Goal: Check status: Check status

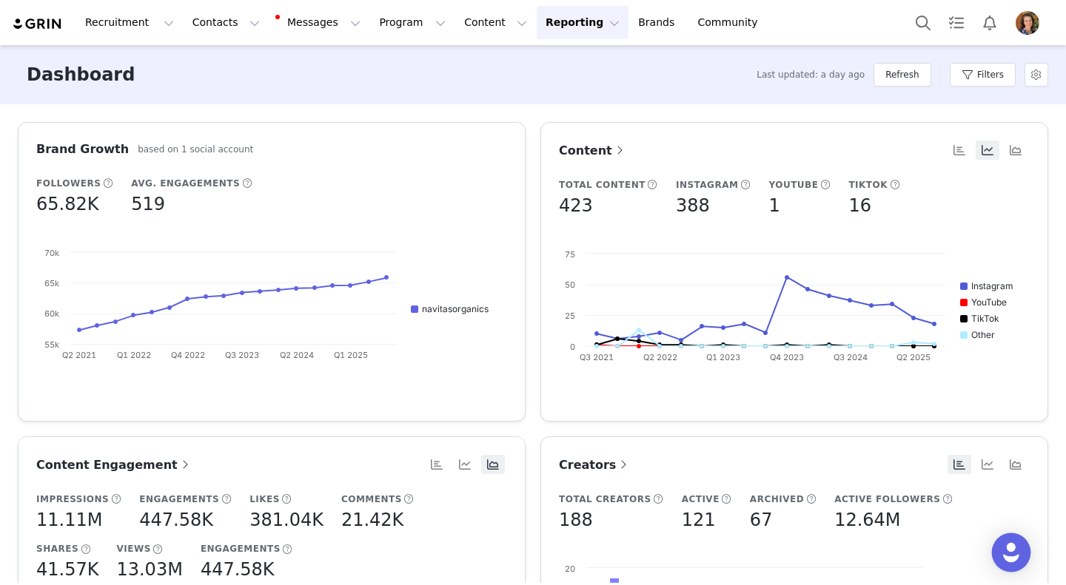
click at [1022, 561] on div "Open Intercom Messenger" at bounding box center [1011, 553] width 39 height 39
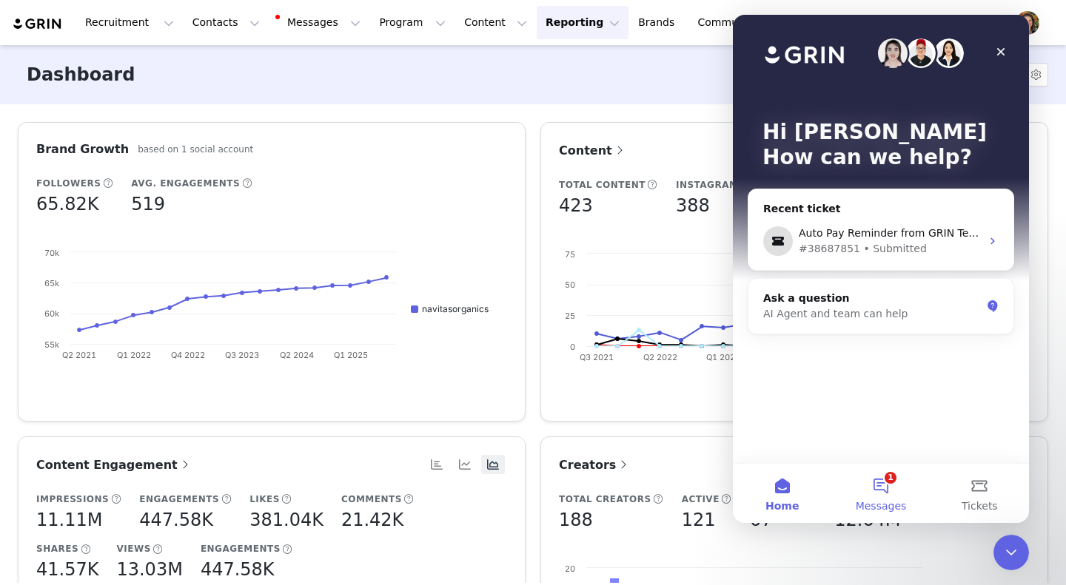
click at [878, 505] on span "Messages" at bounding box center [880, 506] width 51 height 10
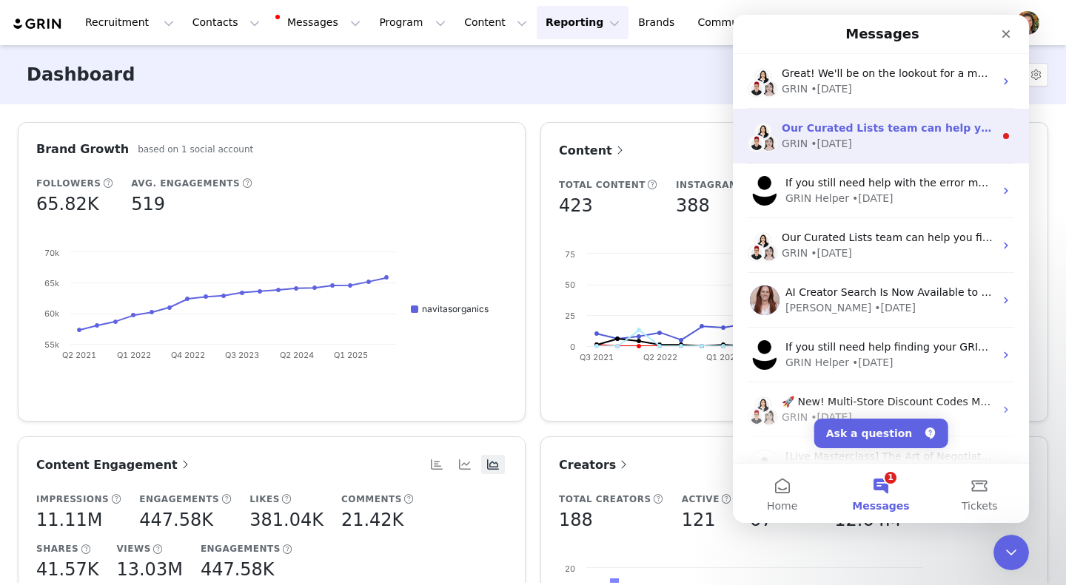
click at [930, 141] on div "GRIN • [DATE]" at bounding box center [887, 144] width 212 height 16
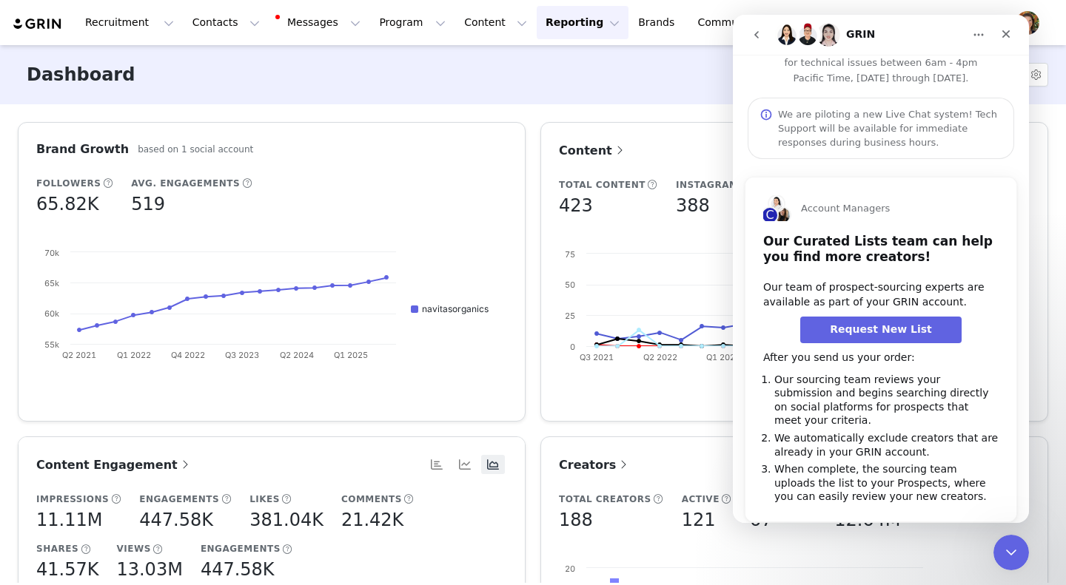
scroll to position [27, 0]
click at [769, 29] on button "go back" at bounding box center [756, 35] width 28 height 28
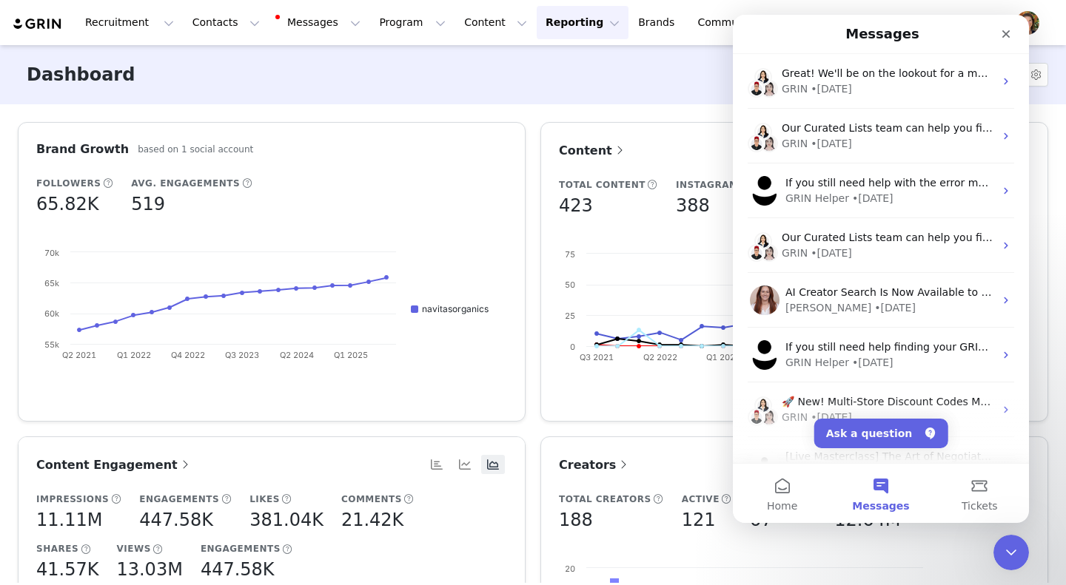
scroll to position [0, 0]
click at [784, 497] on button "Home" at bounding box center [782, 493] width 98 height 59
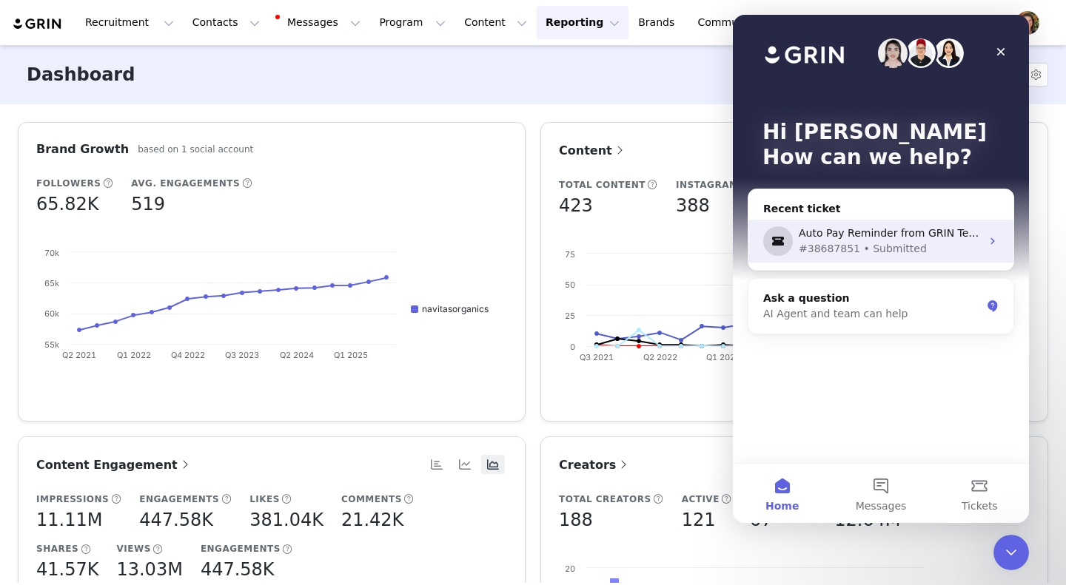
click at [925, 233] on div "Auto Pay Reminder from GRIN Technologies, Inc" at bounding box center [889, 234] width 182 height 16
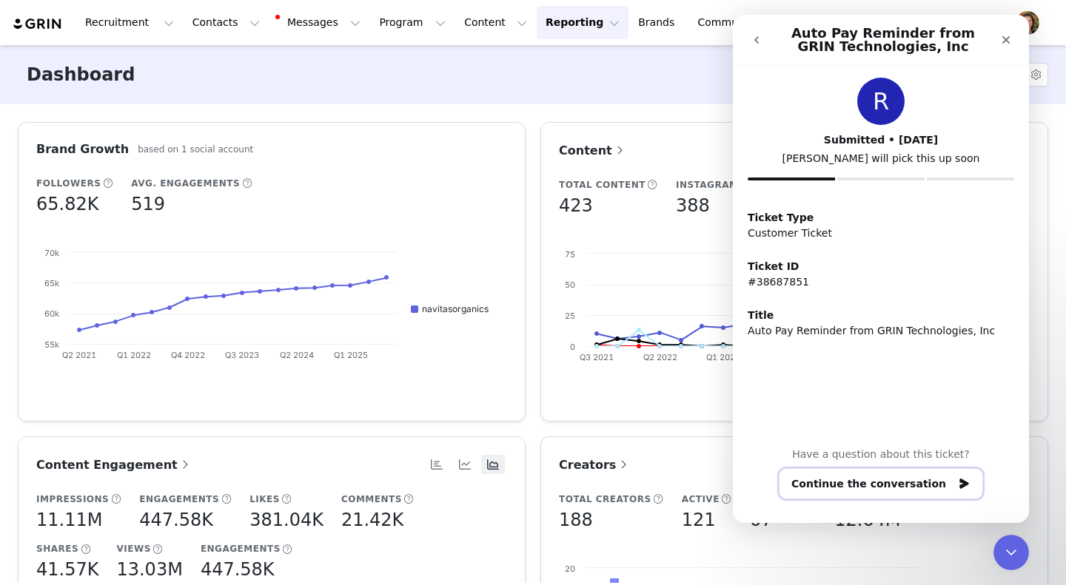
click at [930, 488] on button "Continue the conversation" at bounding box center [881, 483] width 204 height 31
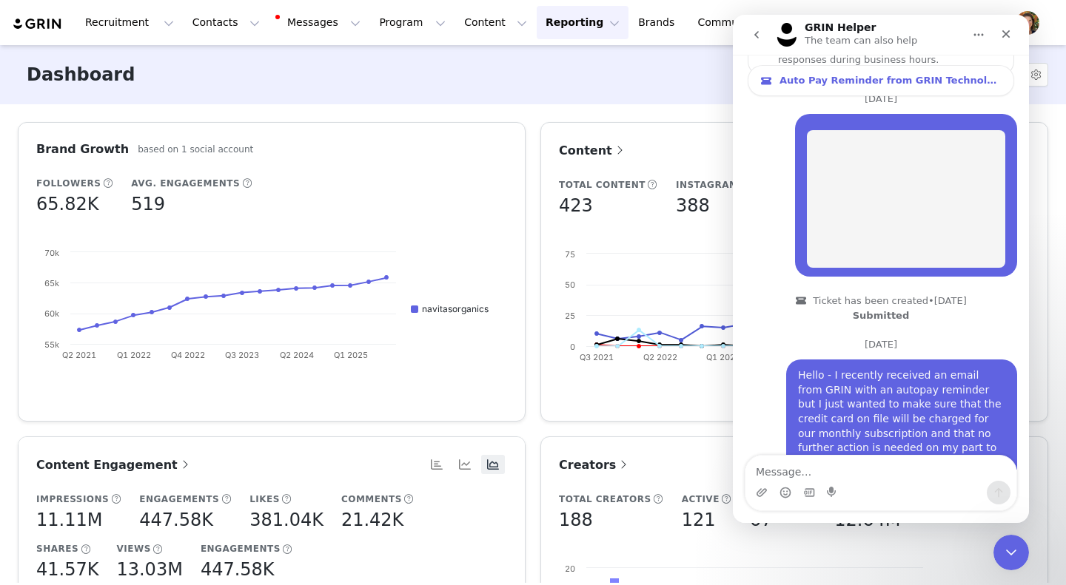
scroll to position [175, 0]
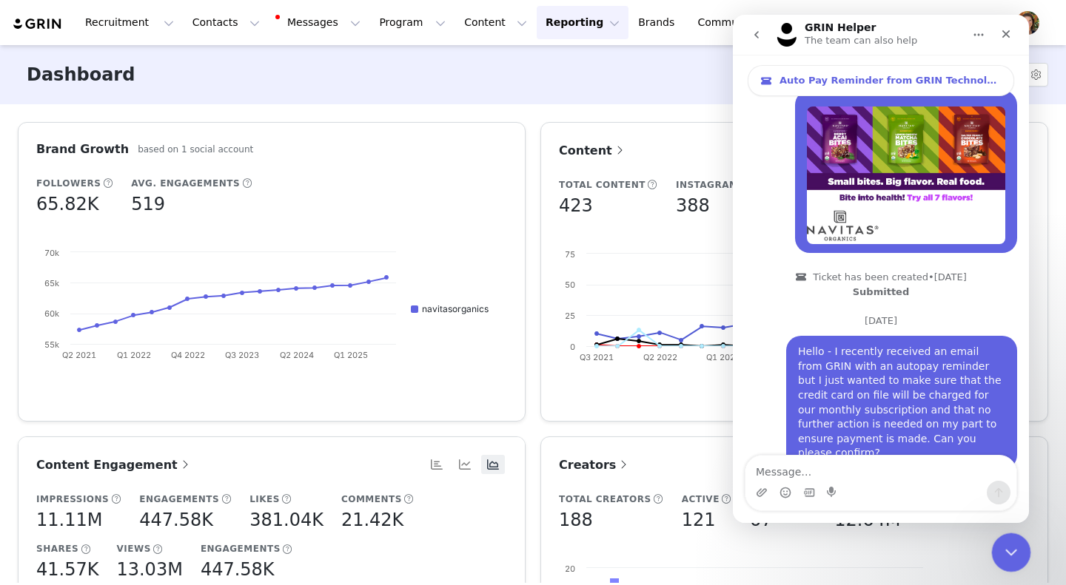
click at [1011, 567] on div "Close Intercom Messenger" at bounding box center [1009, 551] width 36 height 36
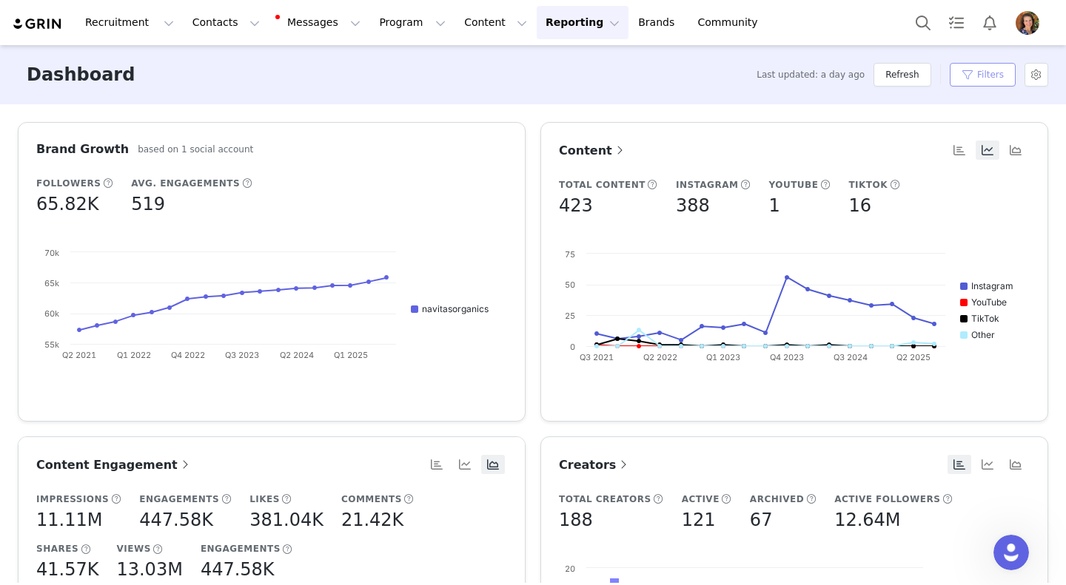
click at [1003, 83] on button "Filters" at bounding box center [982, 75] width 66 height 24
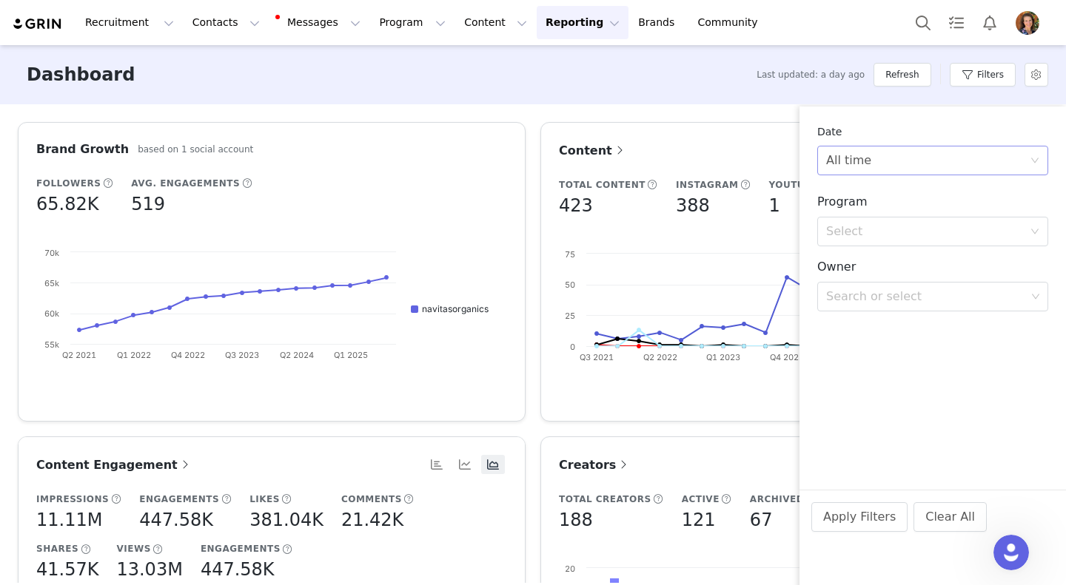
click at [1035, 161] on icon "icon: down" at bounding box center [1034, 160] width 9 height 9
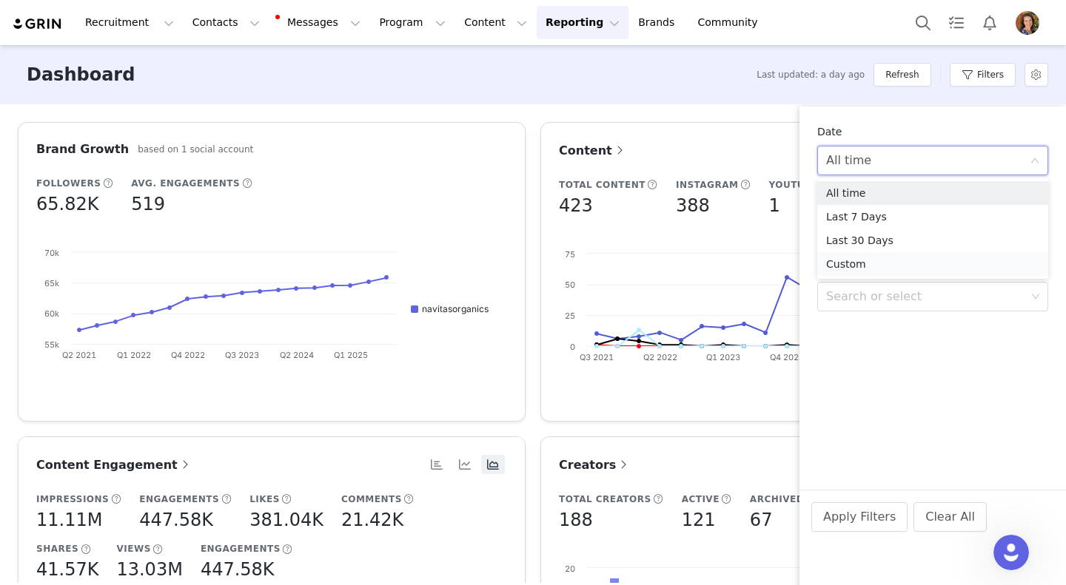
click at [937, 267] on li "Custom" at bounding box center [932, 264] width 231 height 24
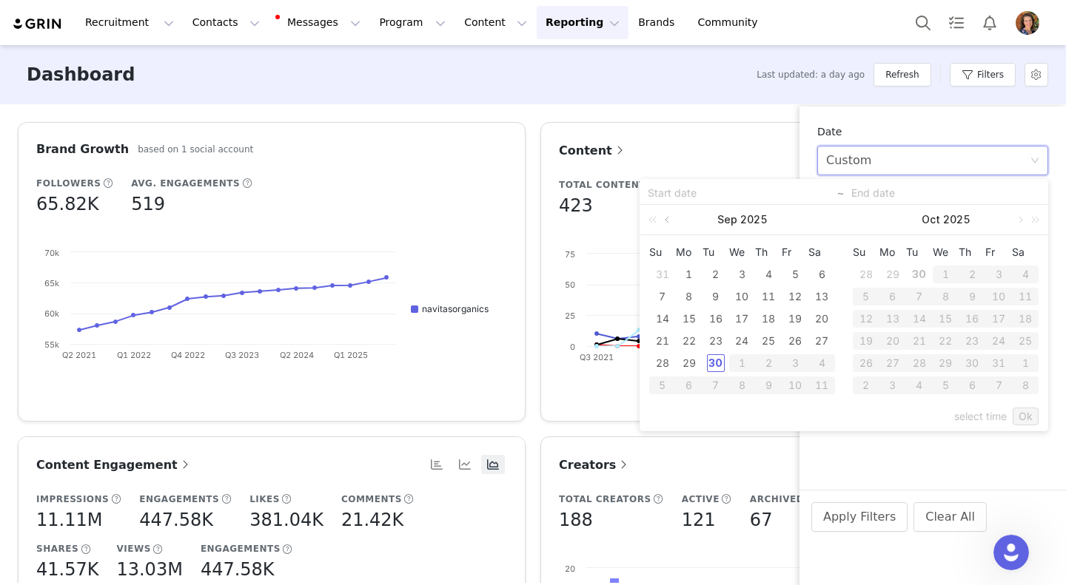
click at [668, 220] on link at bounding box center [668, 220] width 13 height 30
click at [647, 185] on span at bounding box center [652, 184] width 11 height 13
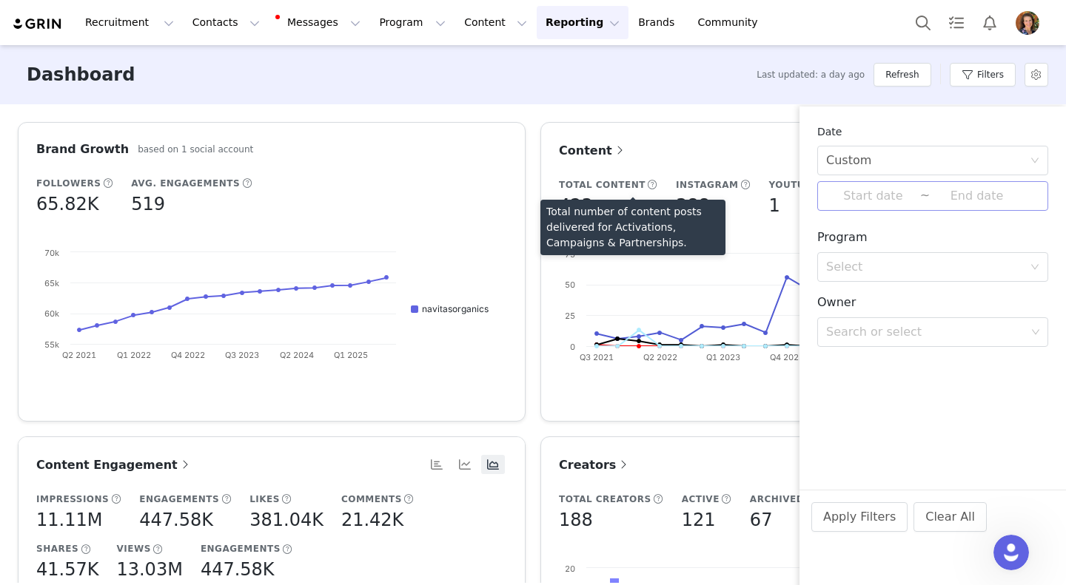
click at [894, 192] on input at bounding box center [873, 195] width 94 height 19
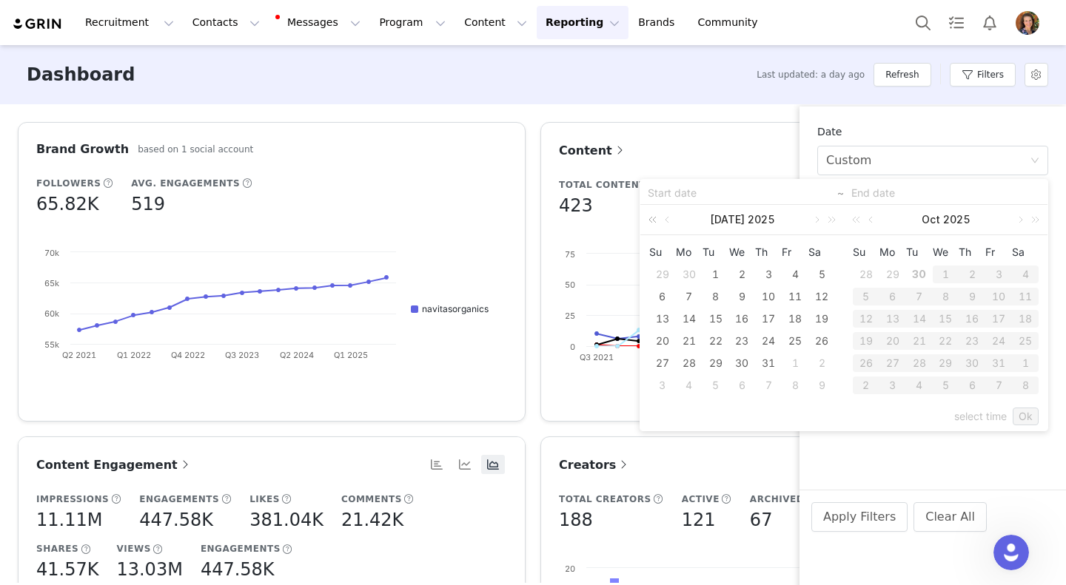
click at [656, 220] on link at bounding box center [654, 220] width 19 height 30
click at [652, 220] on link at bounding box center [654, 220] width 19 height 30
click at [670, 218] on link at bounding box center [668, 220] width 13 height 30
click at [656, 220] on link at bounding box center [654, 220] width 19 height 30
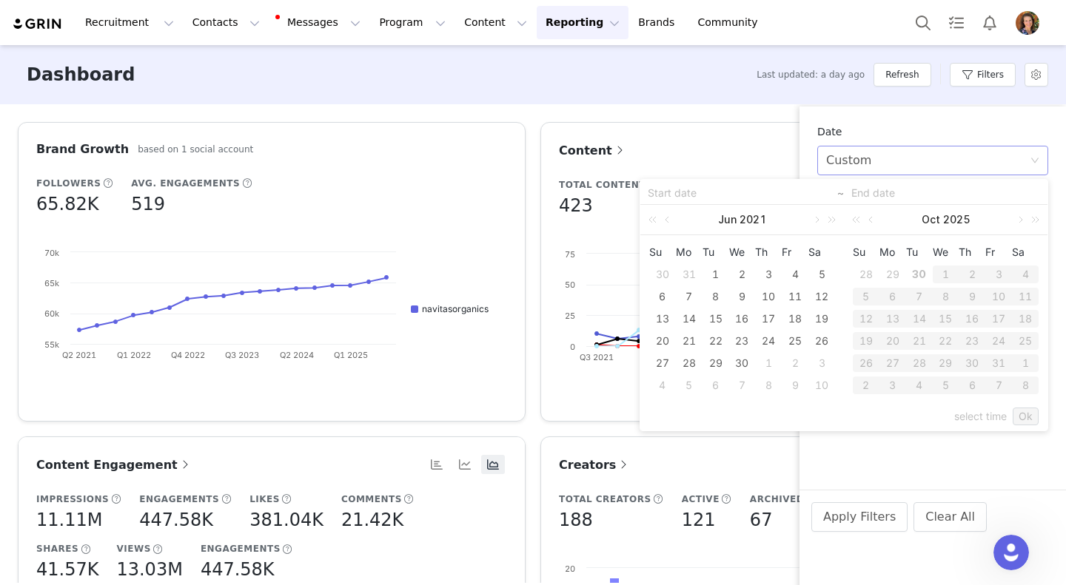
click at [896, 152] on div "Custom" at bounding box center [928, 161] width 204 height 28
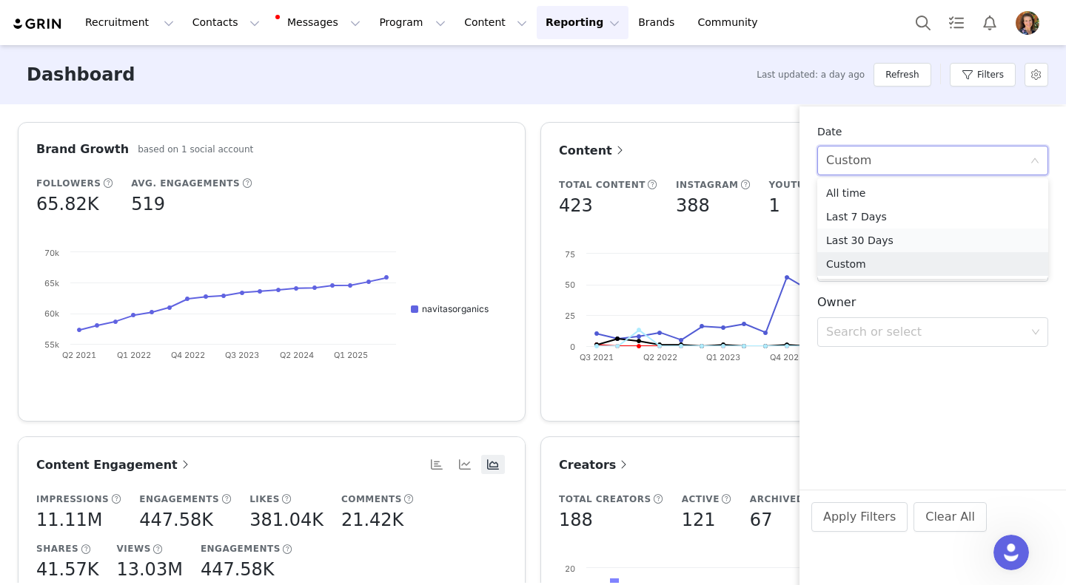
click at [890, 249] on li "Last 30 Days" at bounding box center [932, 241] width 231 height 24
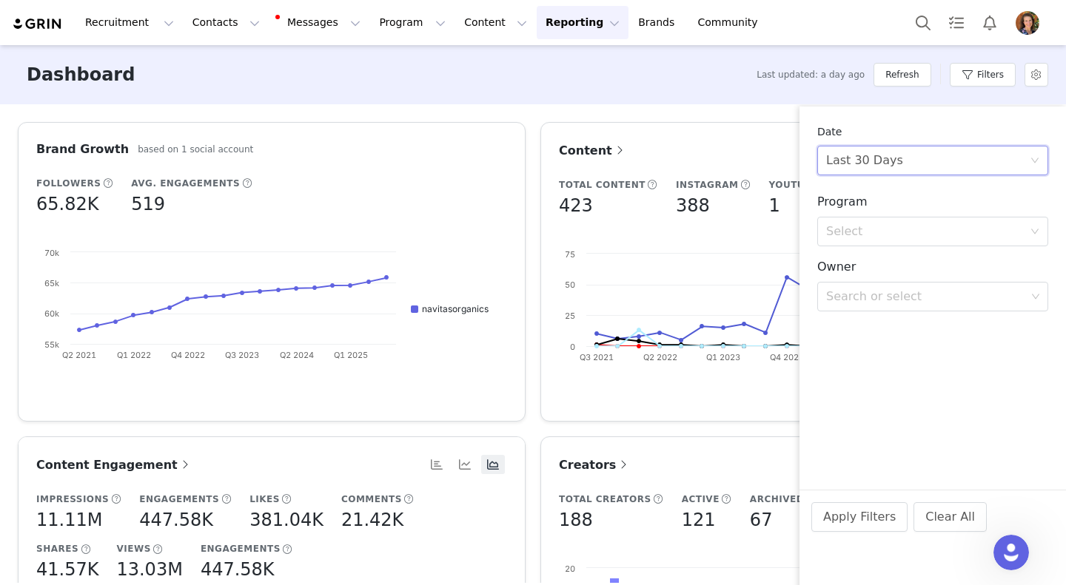
click at [947, 161] on div "Last 30 Days" at bounding box center [928, 161] width 204 height 28
click at [907, 259] on li "Custom" at bounding box center [932, 264] width 231 height 24
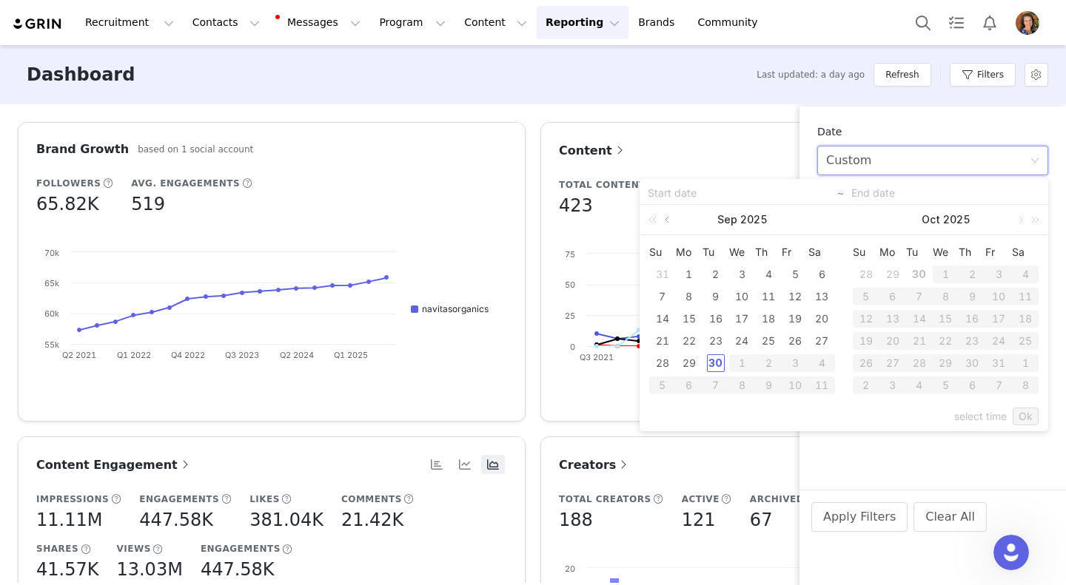
click at [668, 220] on link at bounding box center [668, 220] width 13 height 30
click at [696, 221] on div "[DATE]" at bounding box center [742, 220] width 204 height 30
click at [667, 218] on link at bounding box center [668, 220] width 13 height 30
click at [668, 220] on link at bounding box center [668, 220] width 13 height 30
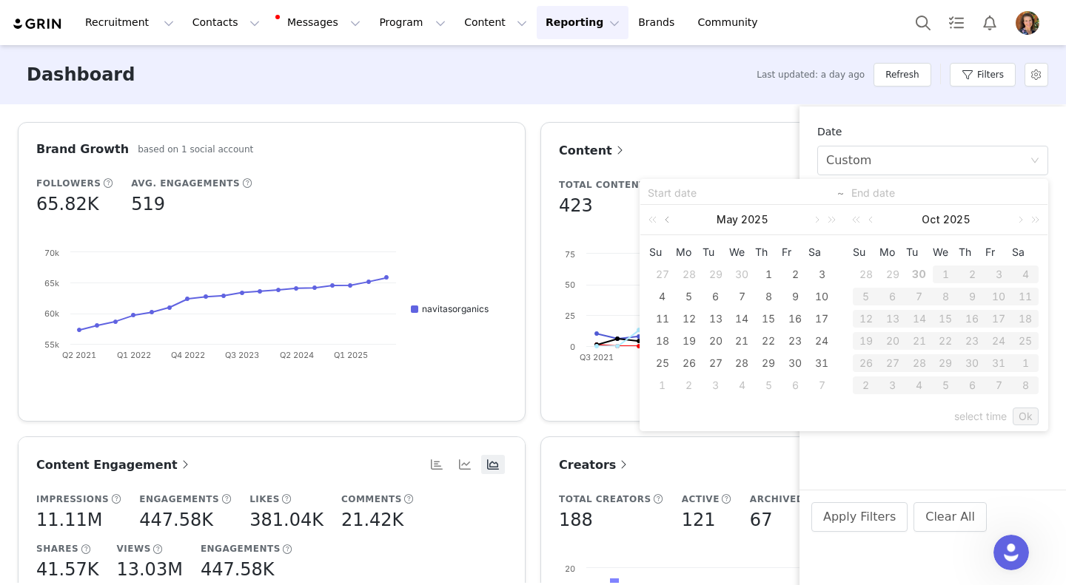
click at [668, 220] on link at bounding box center [668, 220] width 13 height 30
click at [656, 220] on link at bounding box center [654, 220] width 19 height 30
click at [816, 220] on link at bounding box center [815, 220] width 13 height 30
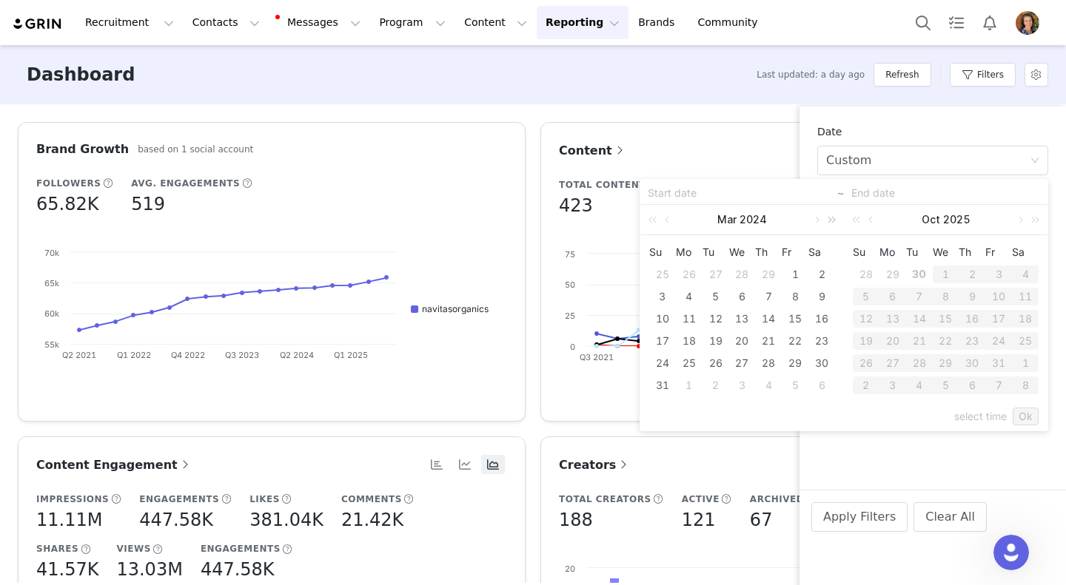
click at [832, 222] on link at bounding box center [828, 220] width 19 height 30
click at [687, 230] on div "[DATE]" at bounding box center [742, 220] width 204 height 30
click at [668, 219] on link at bounding box center [668, 220] width 13 height 30
click at [668, 220] on link at bounding box center [668, 220] width 13 height 30
click at [764, 270] on div "2" at bounding box center [768, 275] width 18 height 18
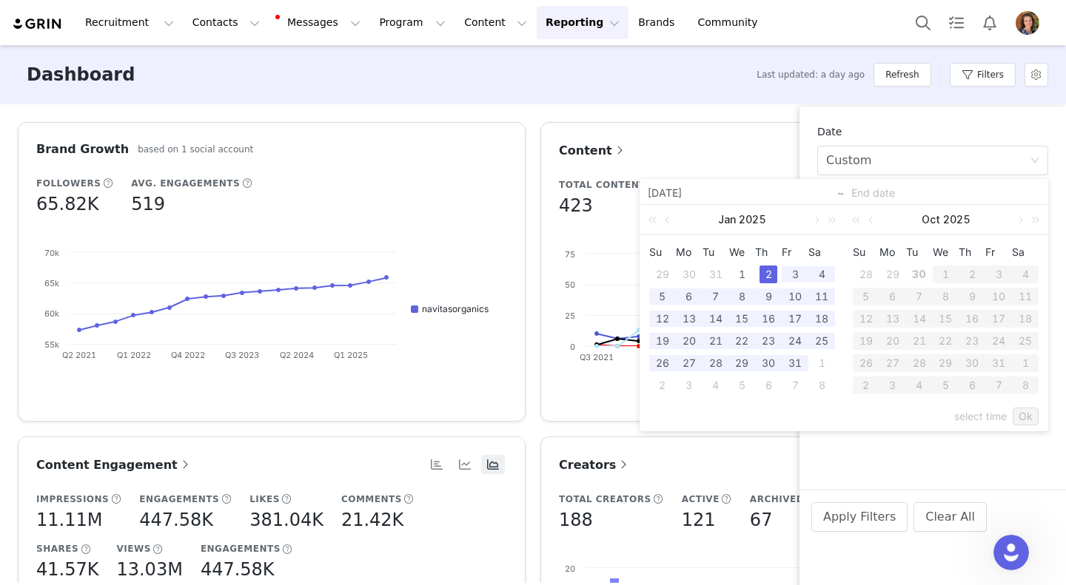
click at [716, 275] on div "31" at bounding box center [716, 275] width 18 height 18
type input "[DATE]"
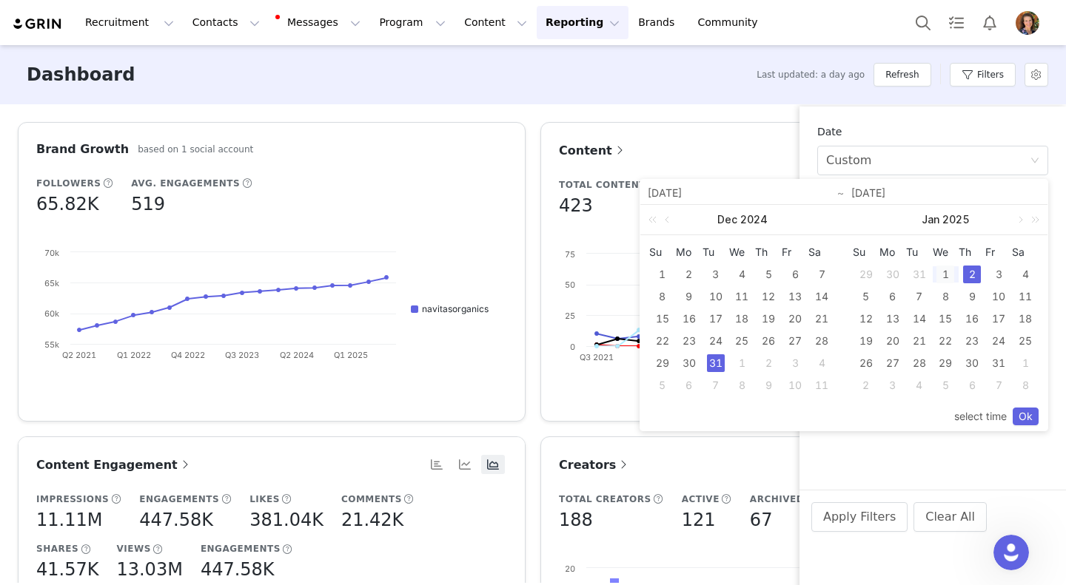
click at [945, 275] on div "1" at bounding box center [945, 275] width 18 height 18
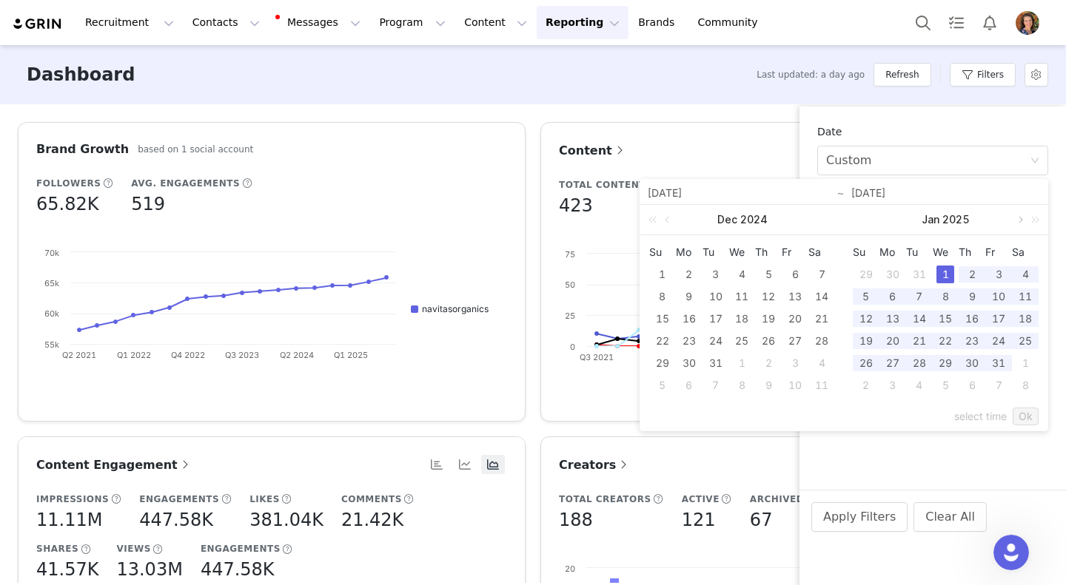
click at [1019, 220] on link at bounding box center [1018, 220] width 13 height 30
click at [1021, 220] on link at bounding box center [1018, 220] width 13 height 30
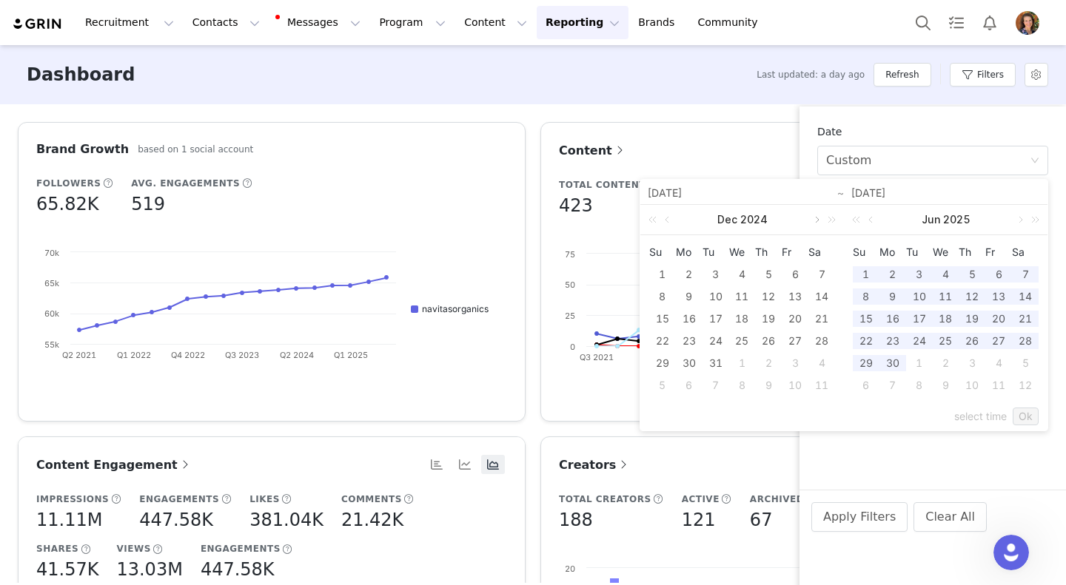
click at [816, 220] on link at bounding box center [815, 220] width 13 height 30
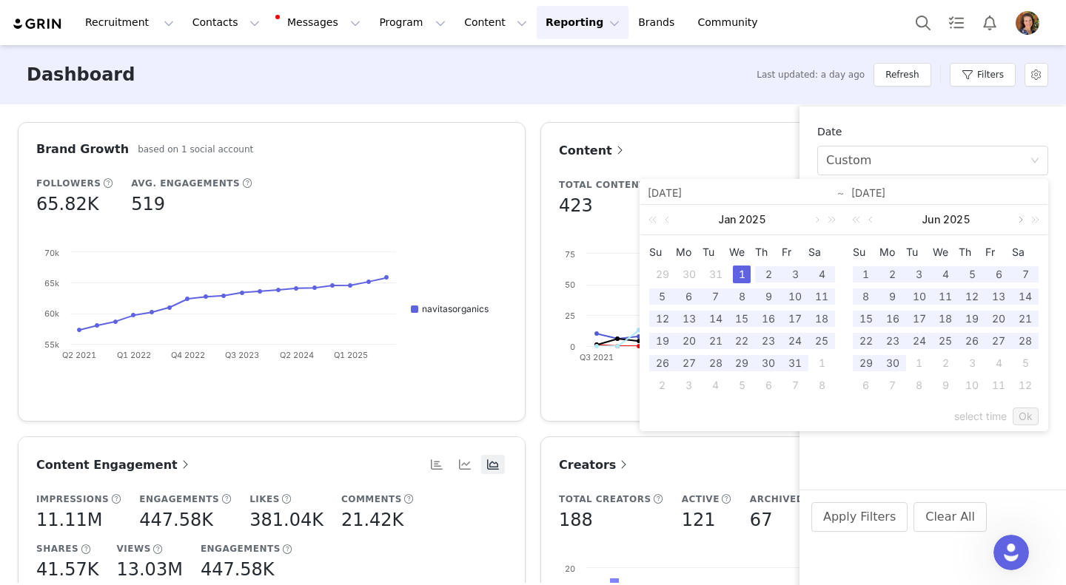
click at [1019, 220] on link at bounding box center [1018, 220] width 13 height 30
click at [1019, 221] on link at bounding box center [1018, 220] width 13 height 30
click at [921, 369] on div "30" at bounding box center [919, 363] width 18 height 18
type input "[DATE]"
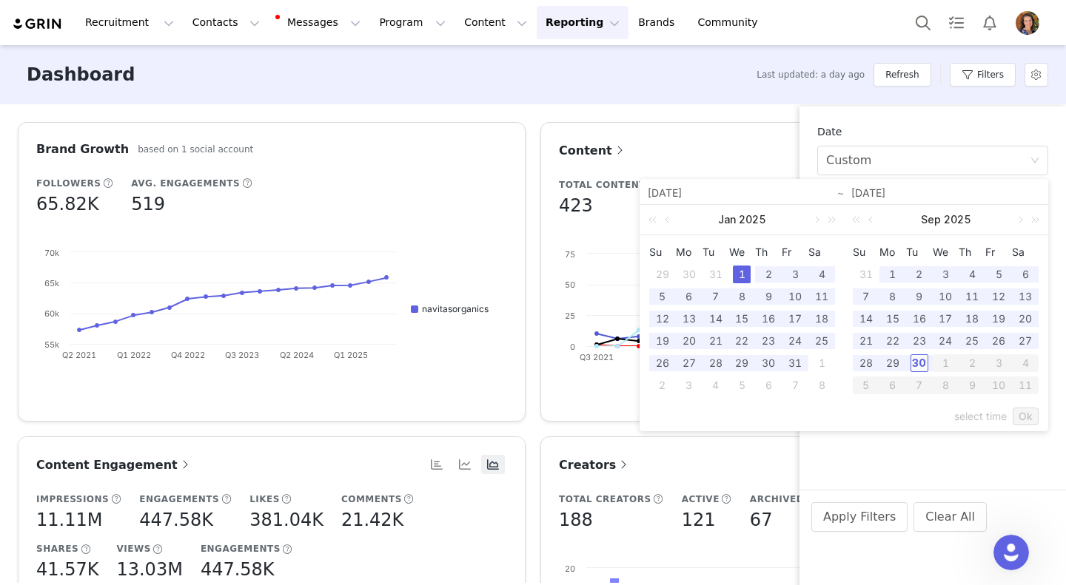
type input "[DATE]"
click at [1025, 420] on link "Ok" at bounding box center [1025, 417] width 26 height 18
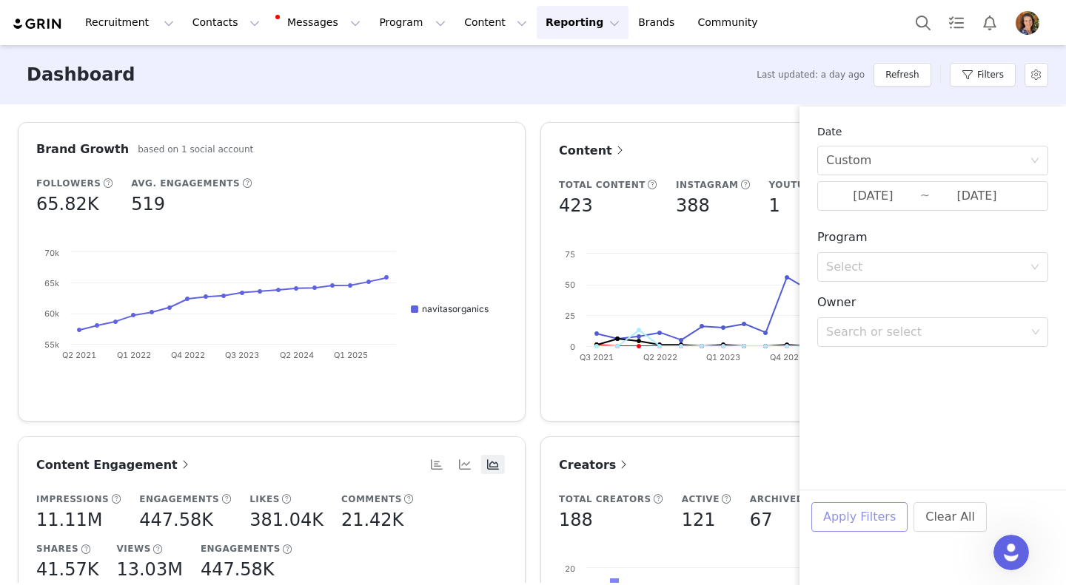
click at [869, 524] on button "Apply Filters" at bounding box center [859, 517] width 96 height 30
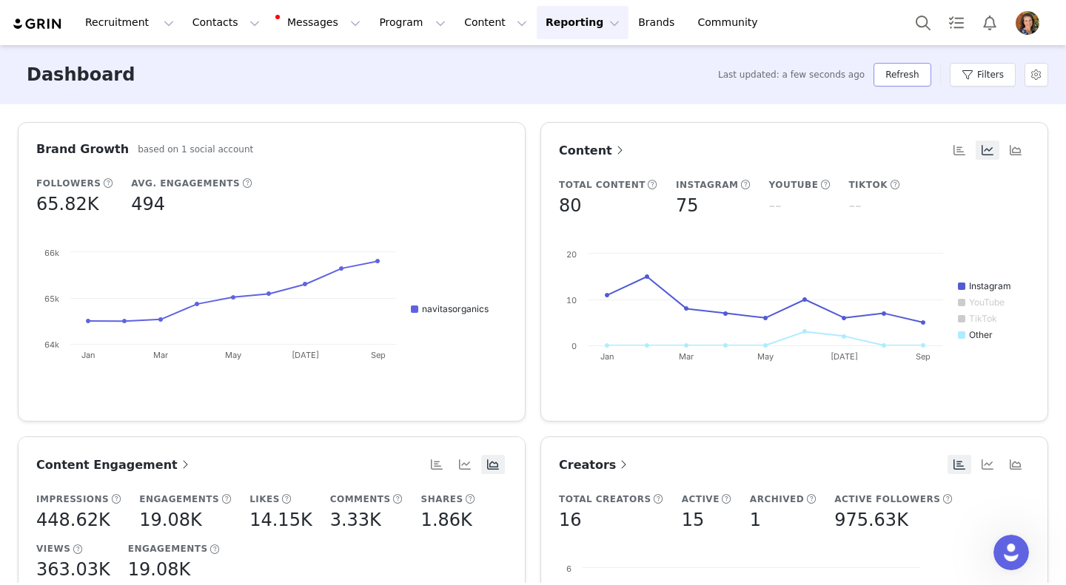
click at [906, 82] on button "Refresh" at bounding box center [901, 75] width 57 height 24
